Goal: Navigation & Orientation: Go to known website

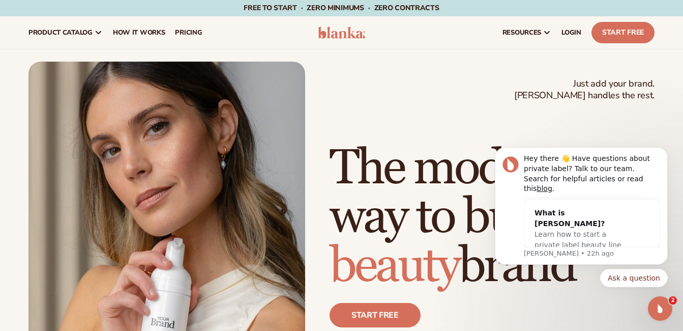
click at [349, 32] on img at bounding box center [342, 32] width 48 height 12
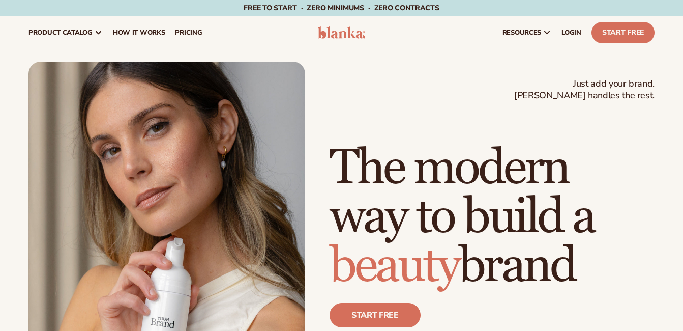
click at [569, 237] on h1 "The modern way to build a beauty brand" at bounding box center [492, 217] width 325 height 146
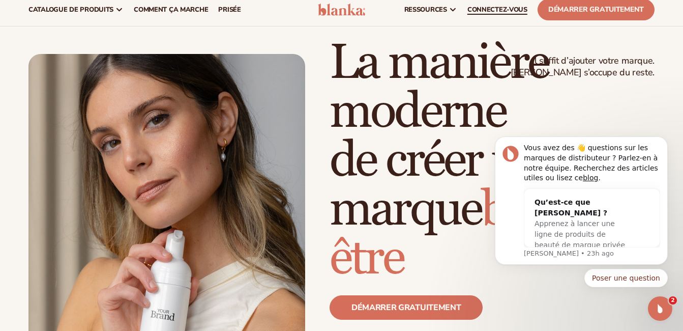
click at [502, 15] on link "CONNECTEZ-VOUS" at bounding box center [497, 9] width 70 height 33
